Goal: Task Accomplishment & Management: Manage account settings

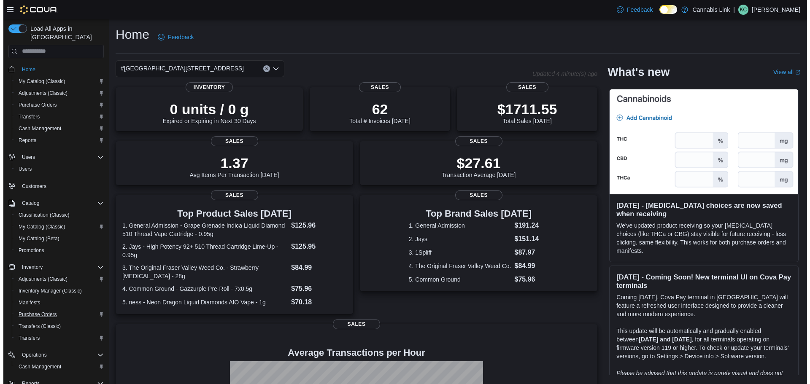
scroll to position [51, 0]
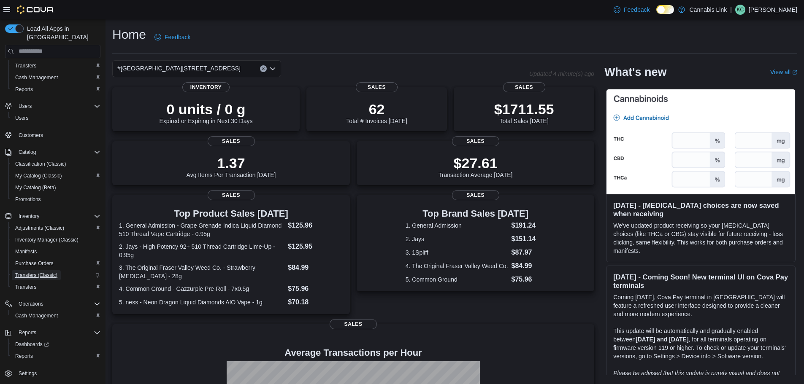
click at [35, 272] on span "Transfers (Classic)" at bounding box center [36, 275] width 42 height 7
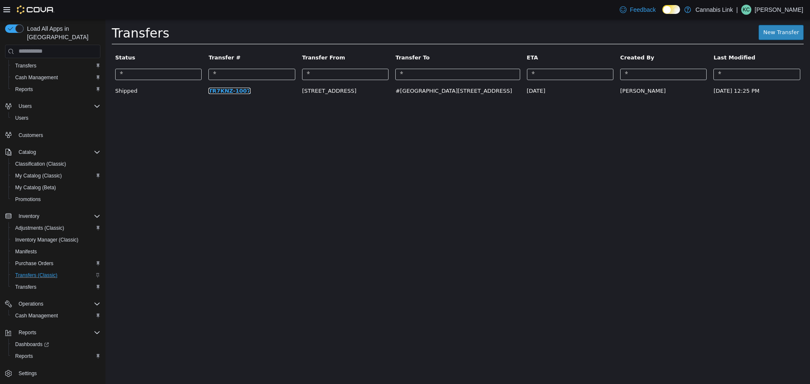
click at [230, 89] on link "TR7KNZ-1007" at bounding box center [229, 90] width 42 height 6
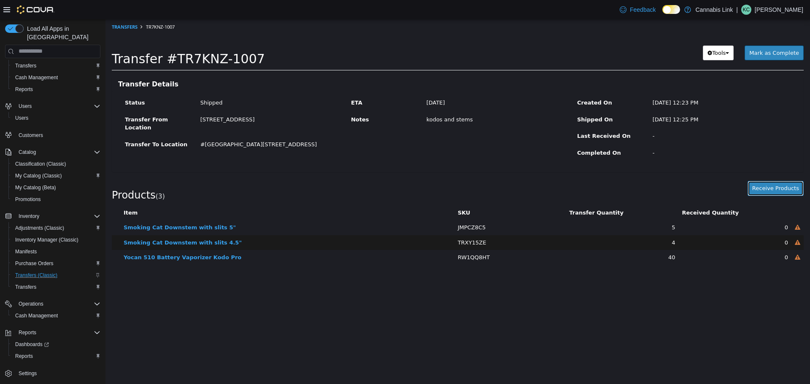
click at [782, 189] on button "Receive Products" at bounding box center [776, 188] width 56 height 15
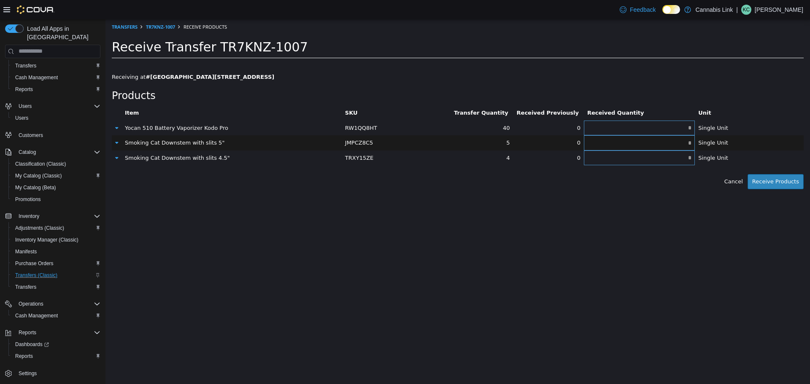
click at [597, 124] on input "text" at bounding box center [639, 127] width 111 height 6
type input "**"
click at [660, 142] on input "text" at bounding box center [639, 143] width 111 height 6
type input "*"
click at [654, 159] on input "text" at bounding box center [639, 157] width 111 height 6
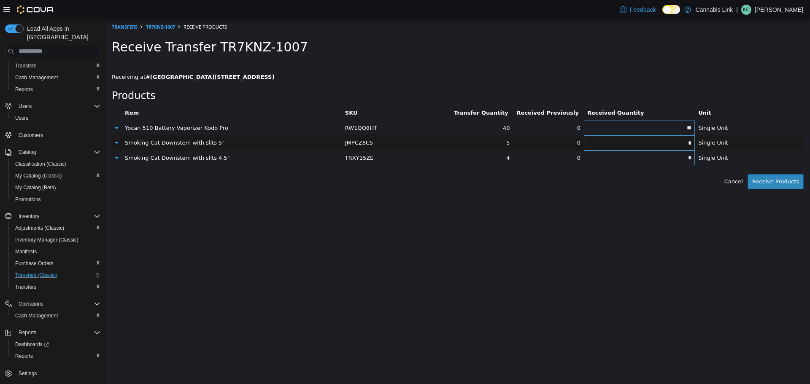
type input "*"
click at [677, 189] on html "× Transfers TR7KNZ-1007 Receive Products Receive Transfer TR7KNZ-1007 Receiving…" at bounding box center [458, 104] width 705 height 170
click at [785, 184] on button "Receive Products" at bounding box center [776, 181] width 56 height 15
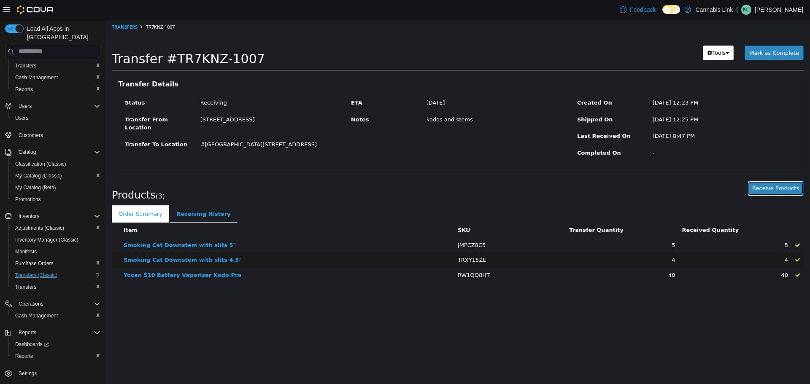
click at [784, 192] on button "Receive Products" at bounding box center [776, 188] width 56 height 15
click at [771, 51] on span "Mark as Complete" at bounding box center [774, 52] width 50 height 6
click at [106, 19] on div at bounding box center [106, 19] width 0 height 0
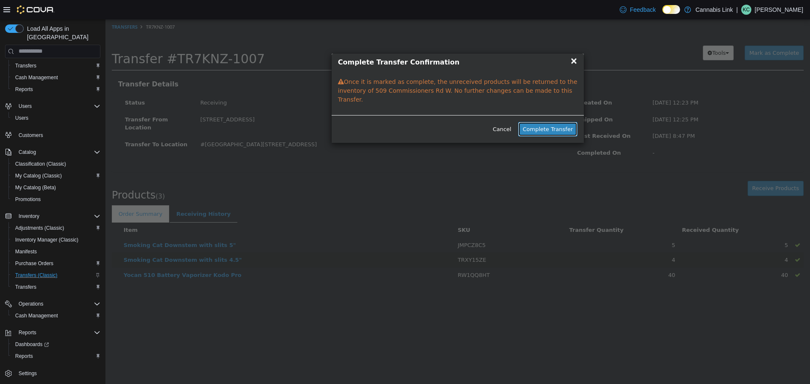
click at [552, 122] on button "Complete Transfer" at bounding box center [548, 129] width 60 height 15
